Goal: Task Accomplishment & Management: Use online tool/utility

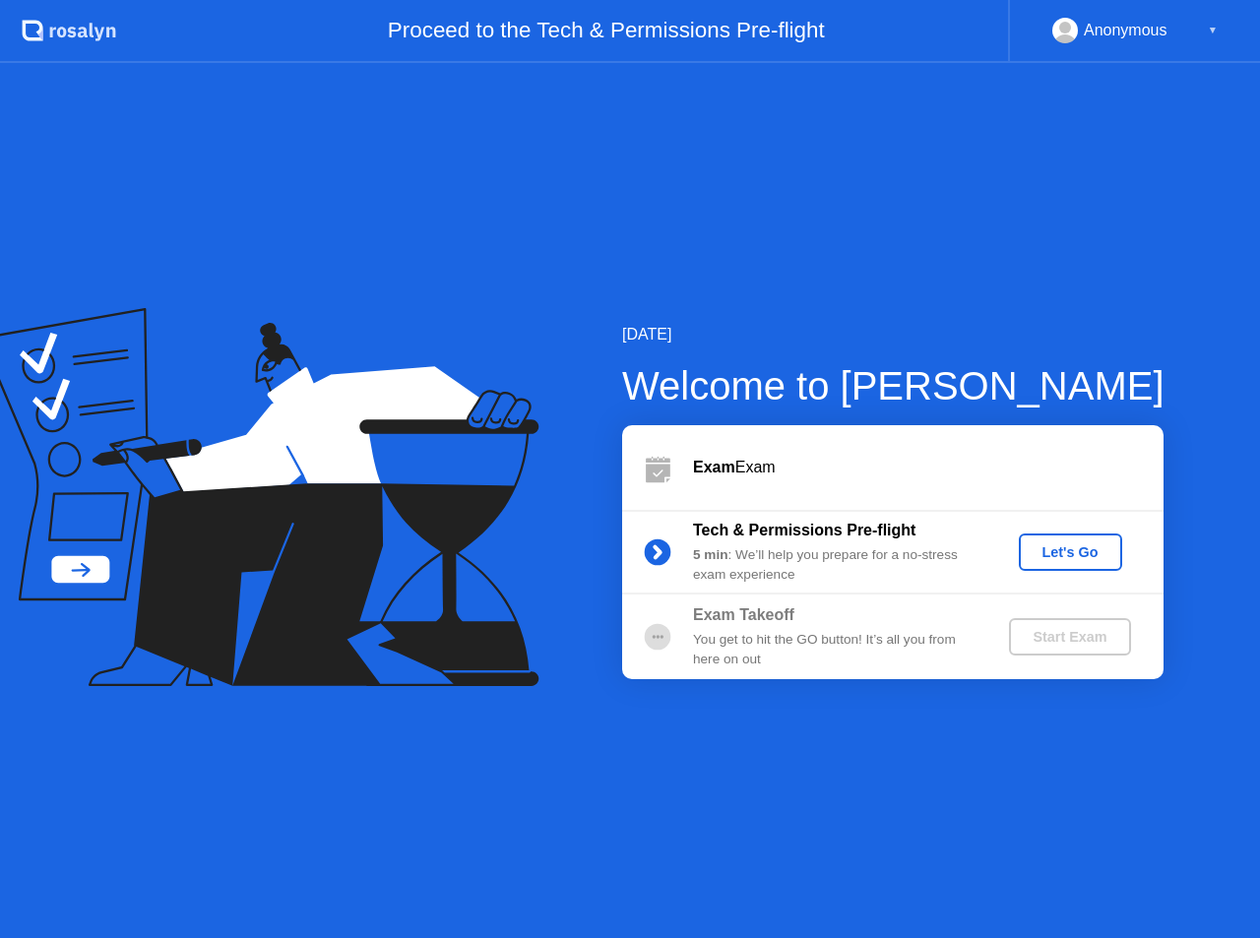
click at [1051, 554] on div "Let's Go" at bounding box center [1071, 553] width 88 height 16
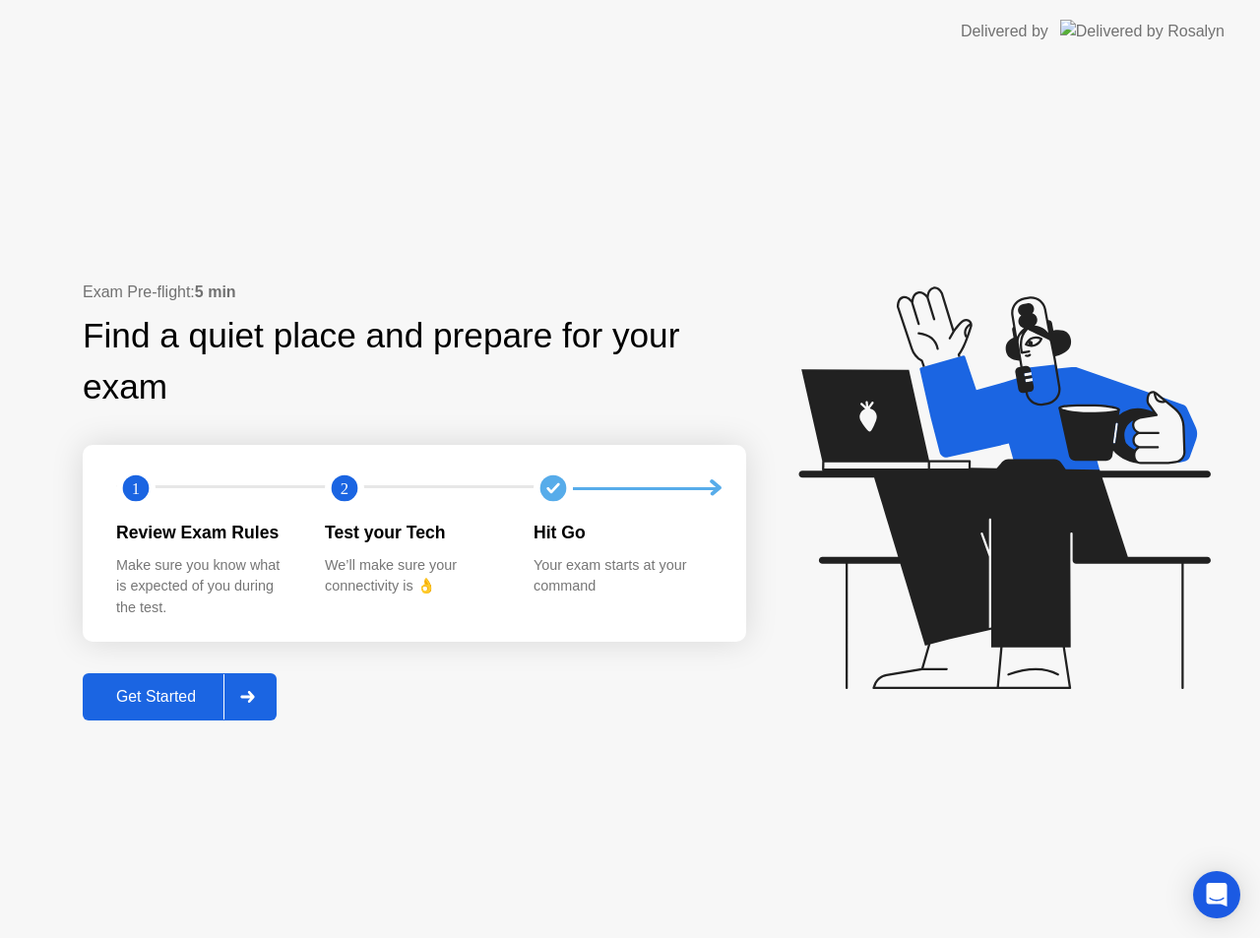
click at [176, 691] on div "Get Started" at bounding box center [156, 697] width 135 height 18
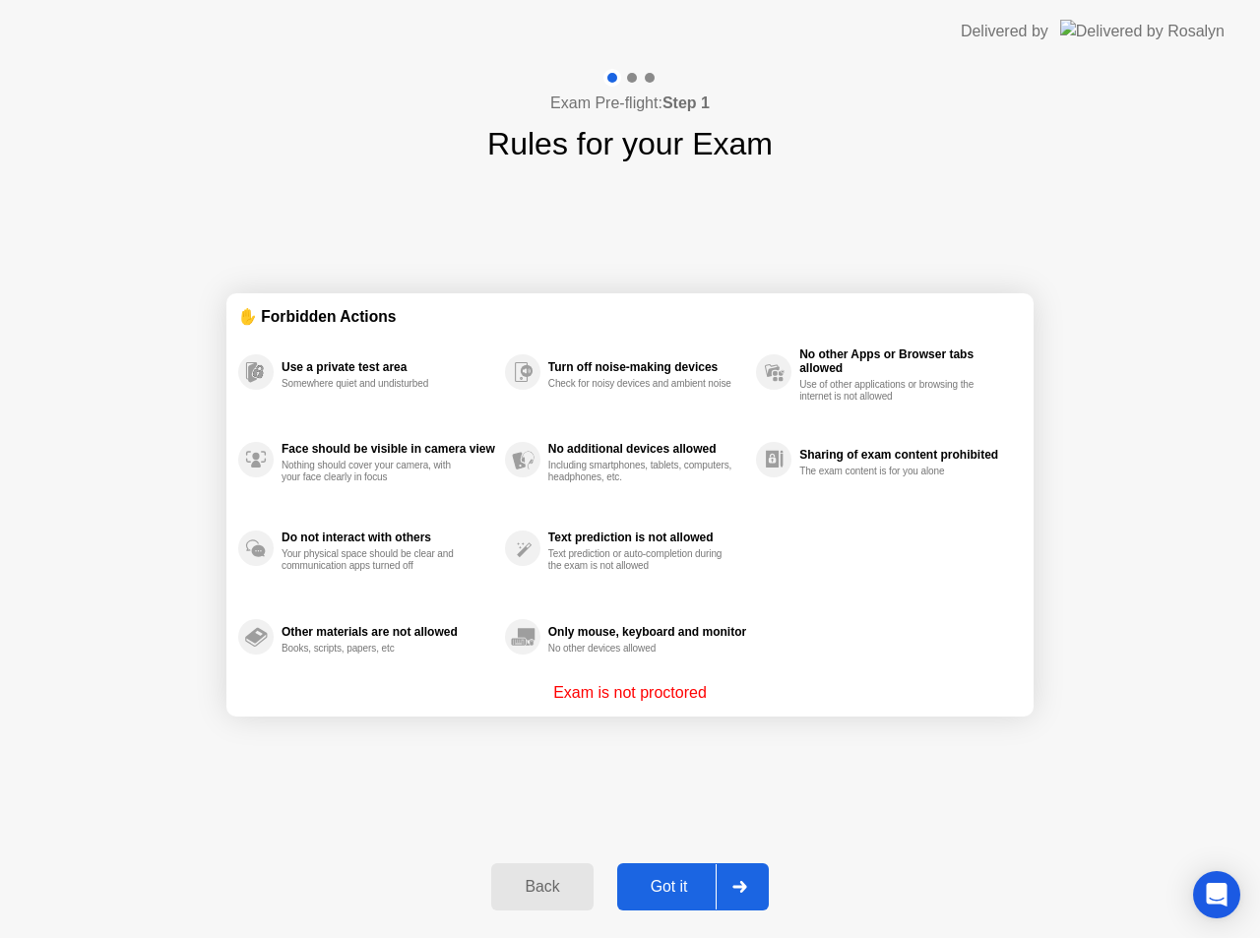
click at [703, 889] on div "Got it" at bounding box center [669, 887] width 93 height 18
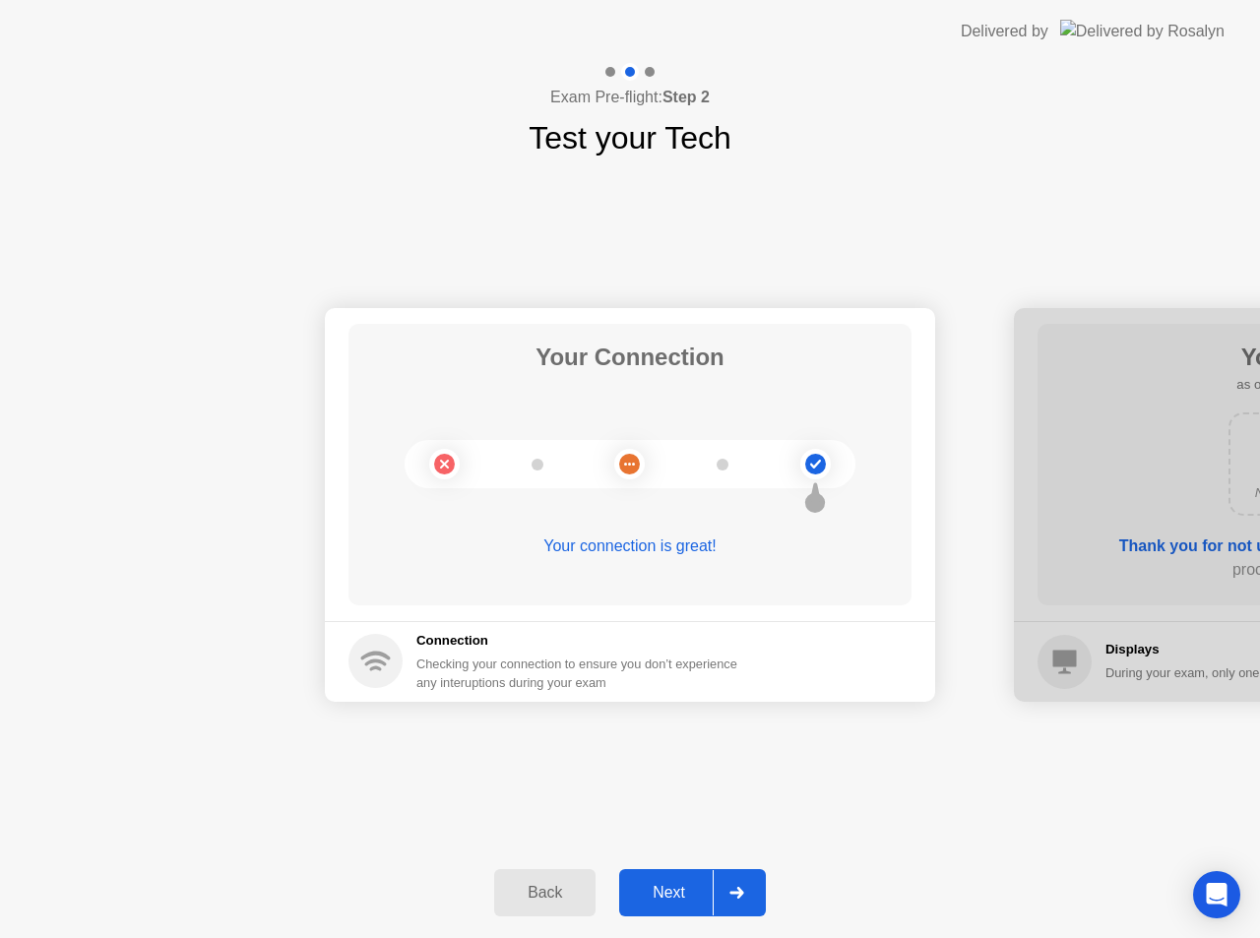
click at [676, 879] on button "Next" at bounding box center [692, 893] width 147 height 47
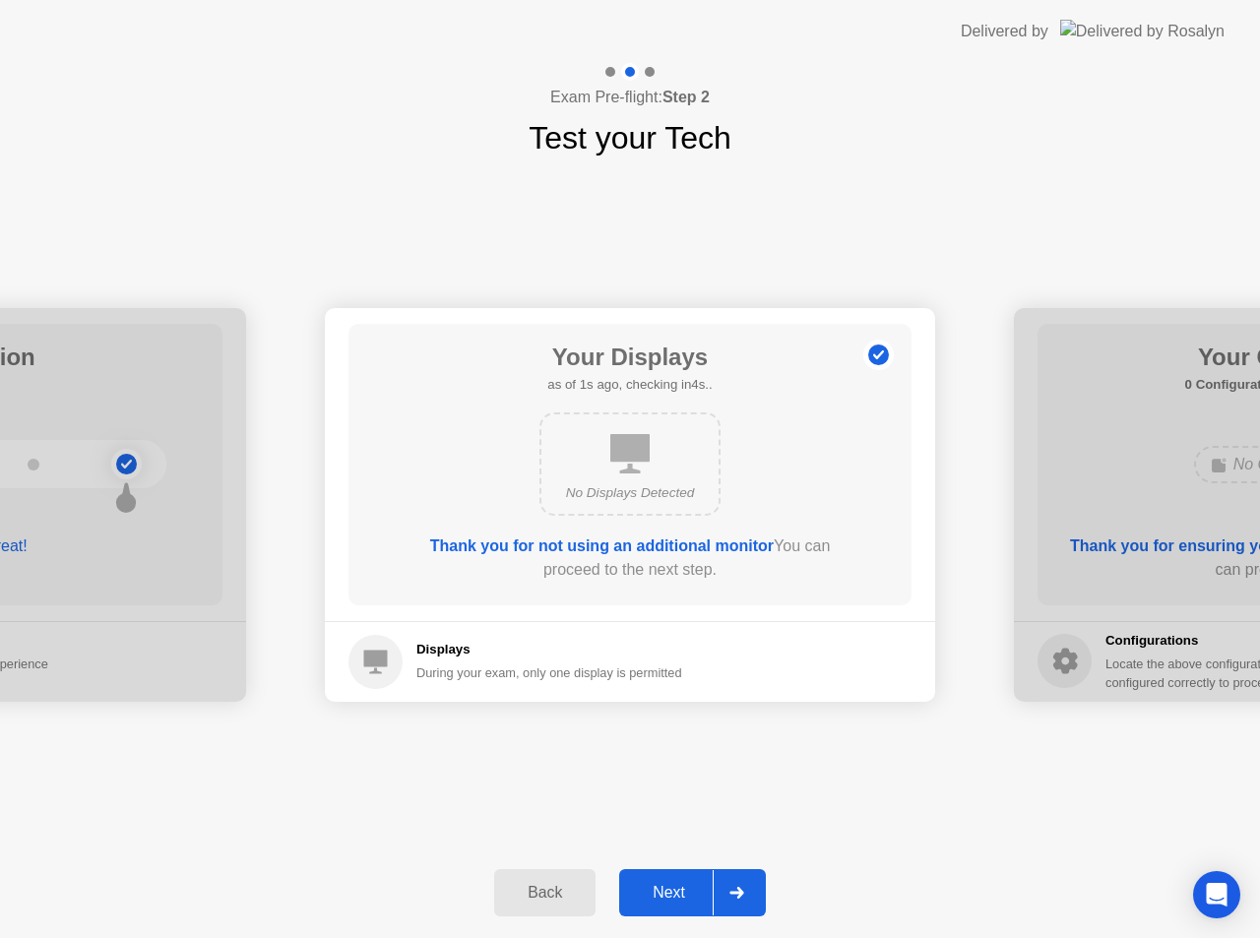
click at [676, 880] on button "Next" at bounding box center [692, 893] width 147 height 47
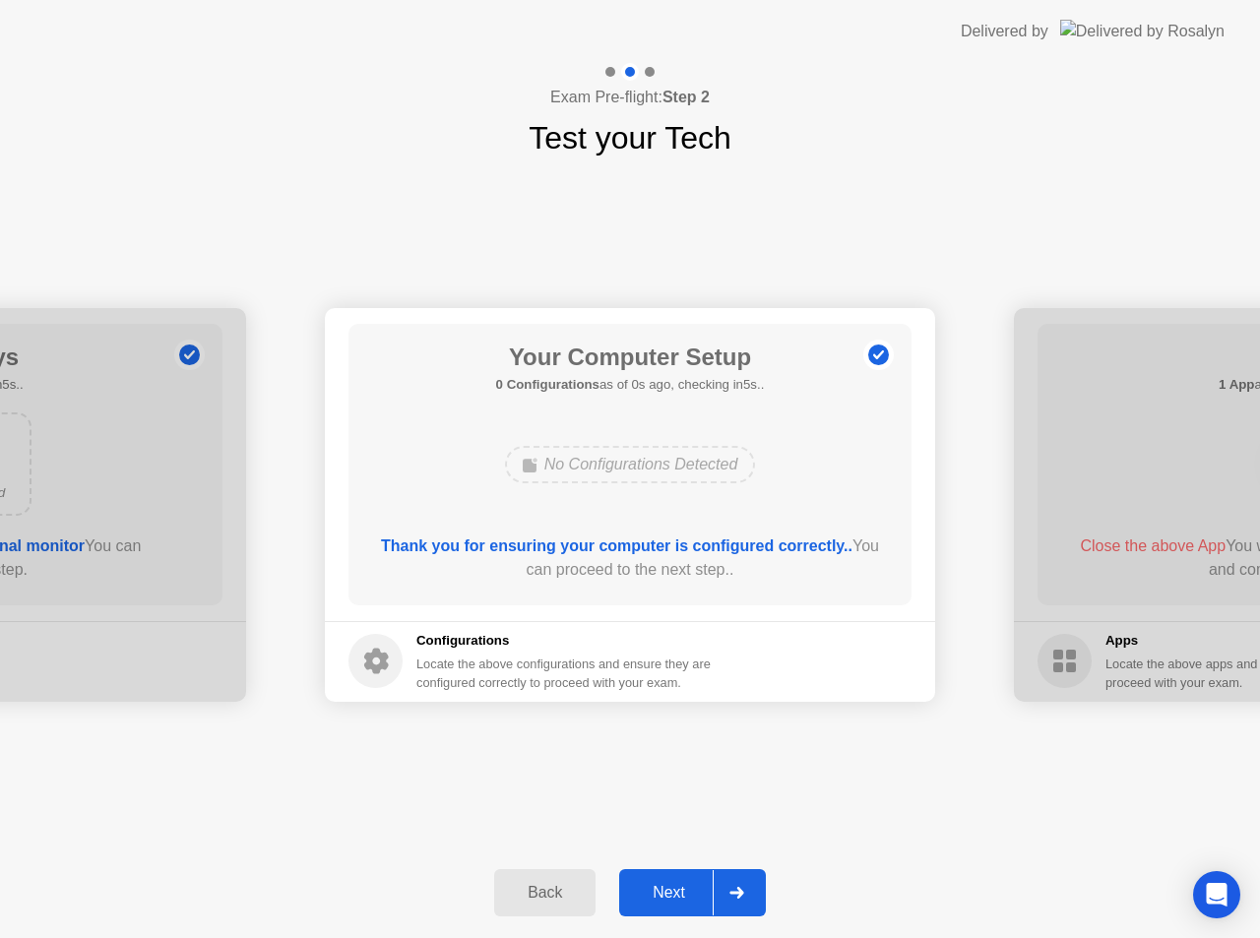
click at [676, 880] on button "Next" at bounding box center [692, 893] width 147 height 47
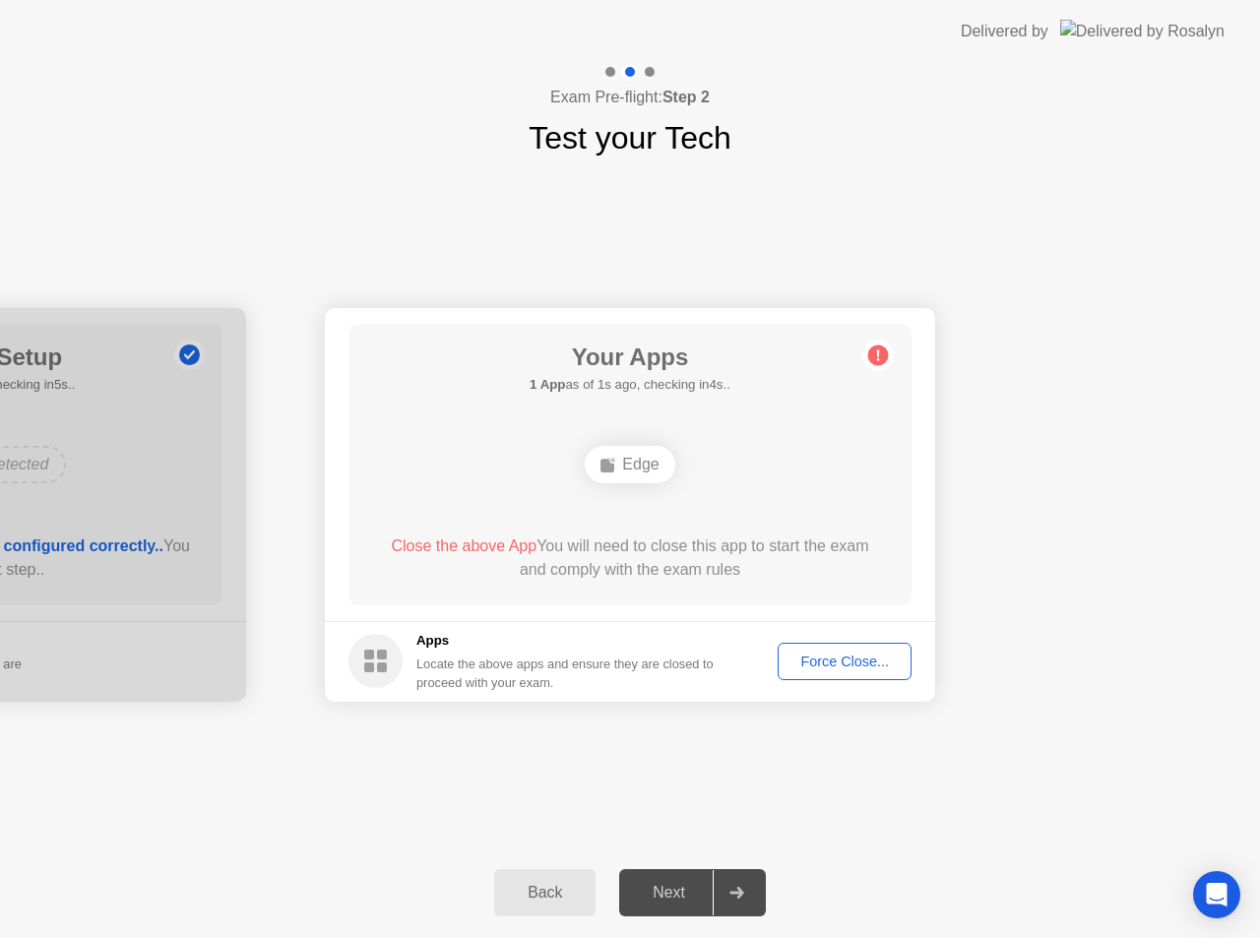
click at [846, 665] on div "Force Close..." at bounding box center [845, 662] width 120 height 16
click at [866, 769] on div "Your Connection Your connection is great! Connection Checking your connection t…" at bounding box center [630, 504] width 1260 height 686
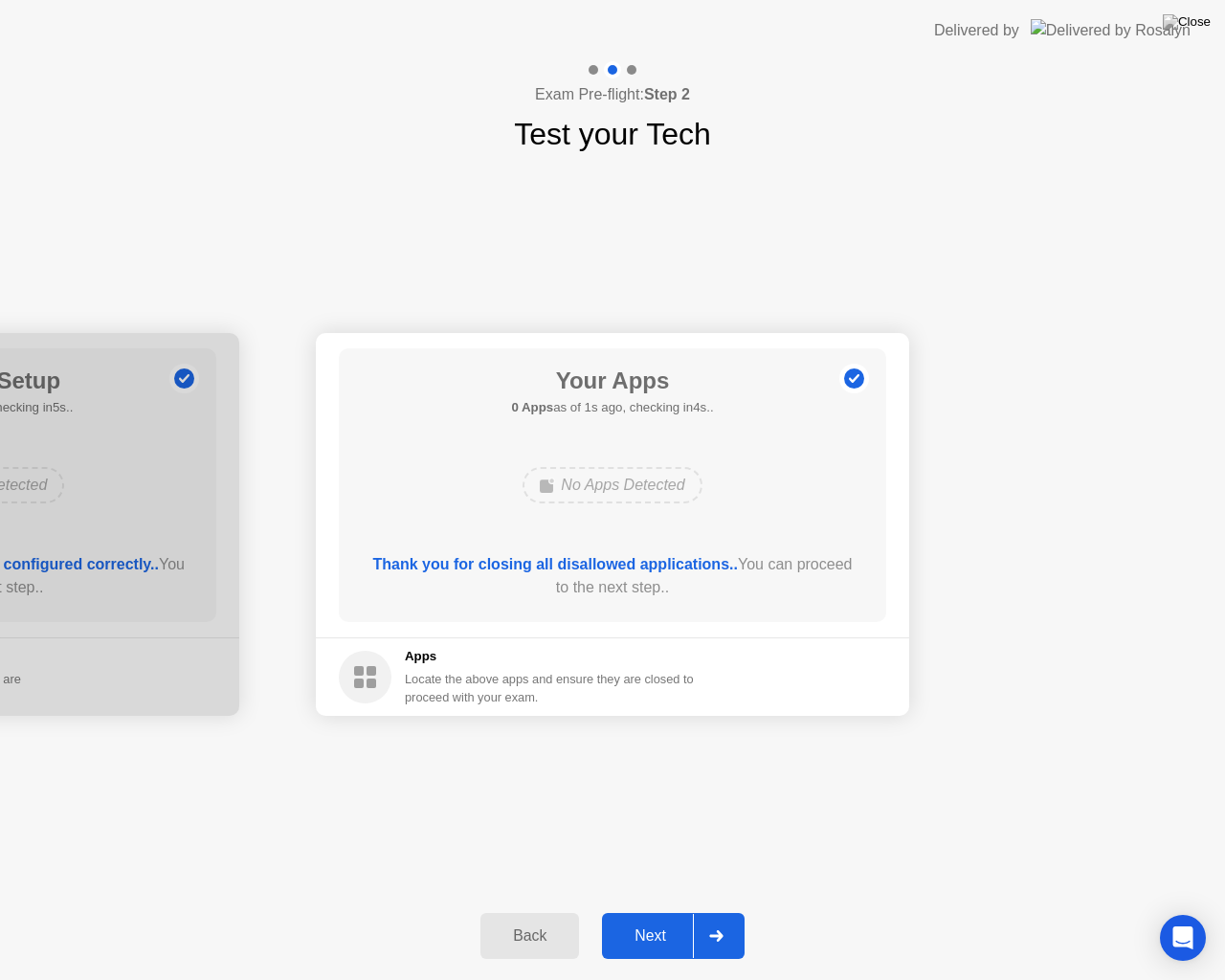
click at [653, 911] on button "Next" at bounding box center [673, 935] width 143 height 46
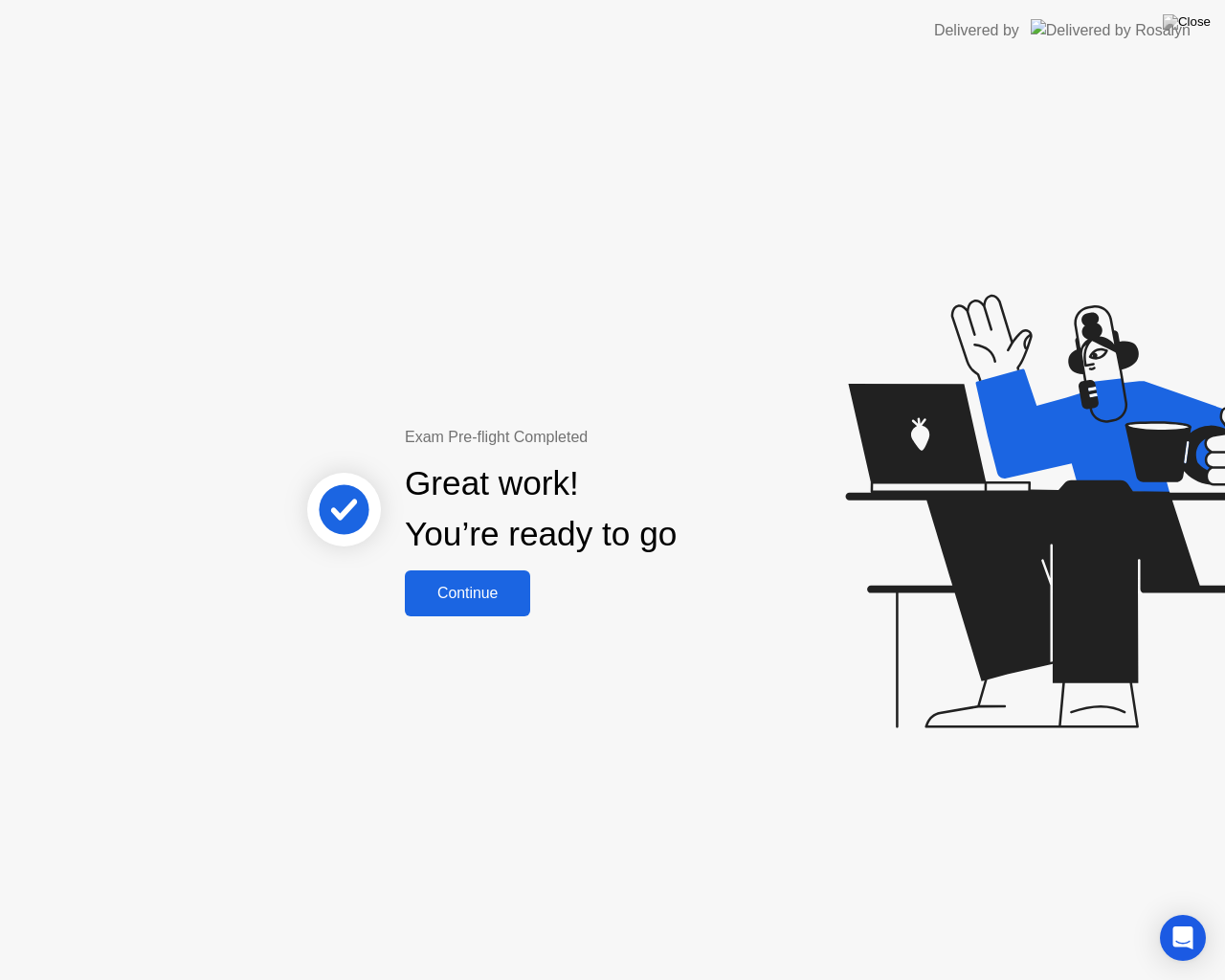
click at [508, 600] on div "Continue" at bounding box center [467, 594] width 114 height 18
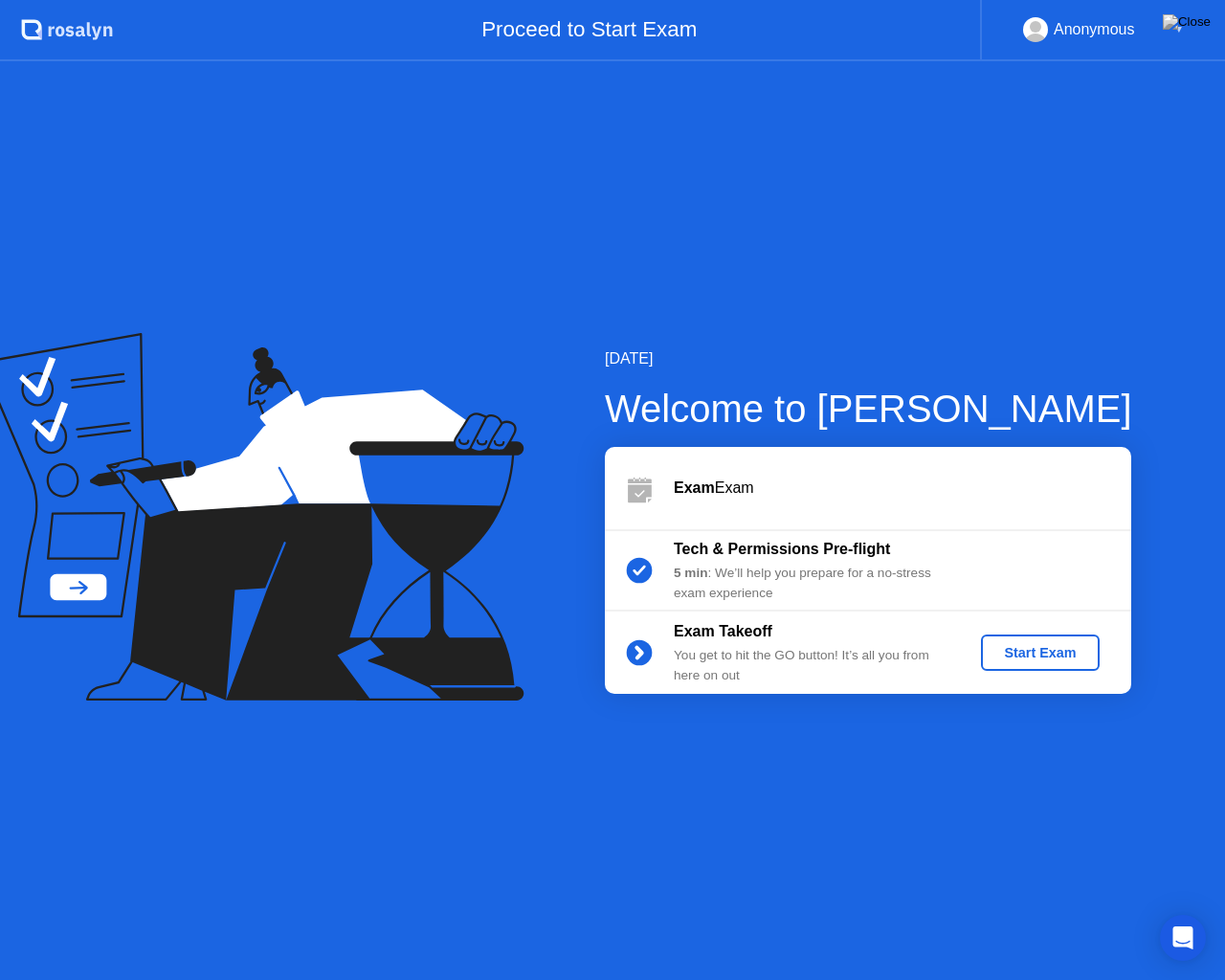
click at [1035, 653] on div "Start Exam" at bounding box center [1039, 653] width 102 height 16
